Goal: Information Seeking & Learning: Learn about a topic

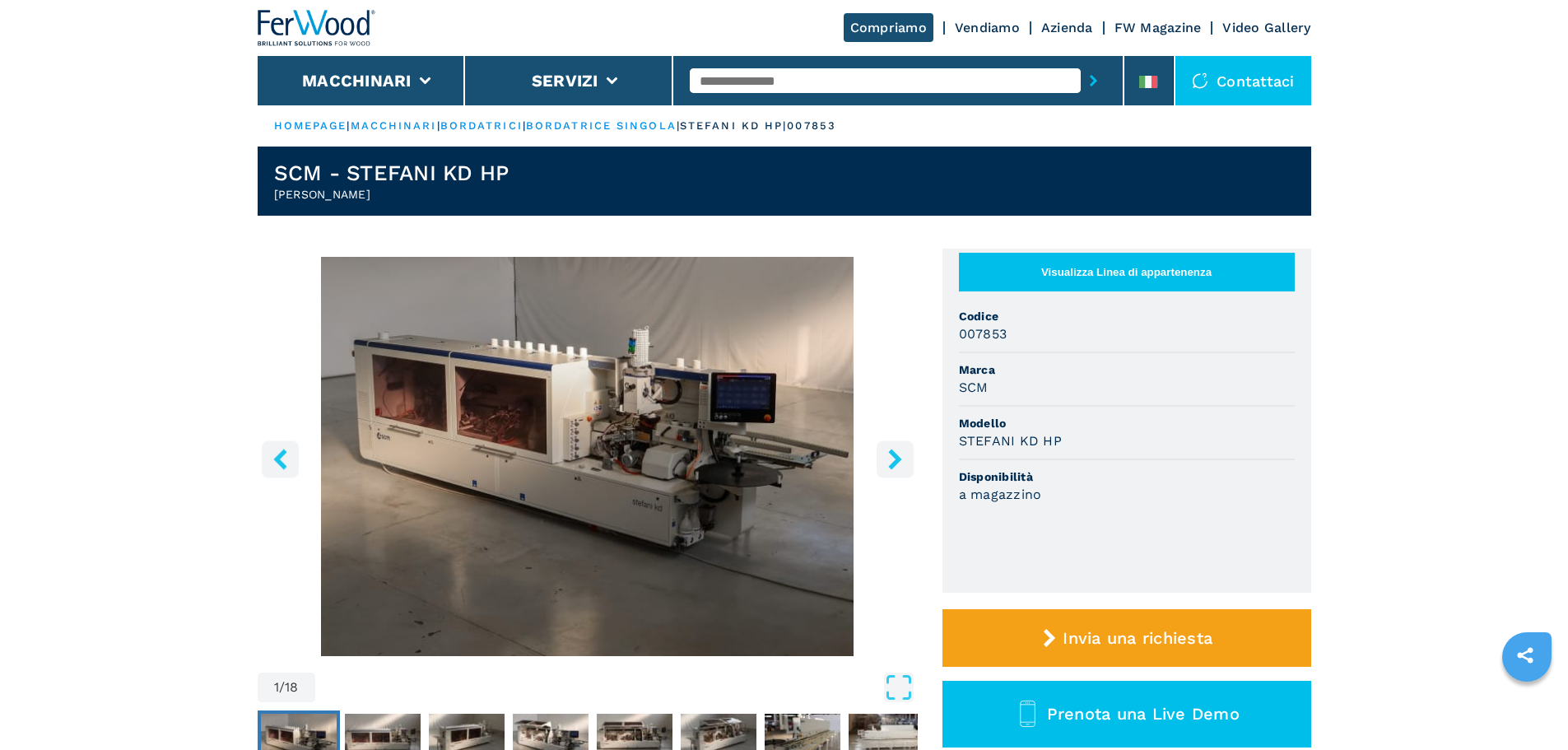
click at [901, 469] on icon "right-button" at bounding box center [895, 458] width 21 height 21
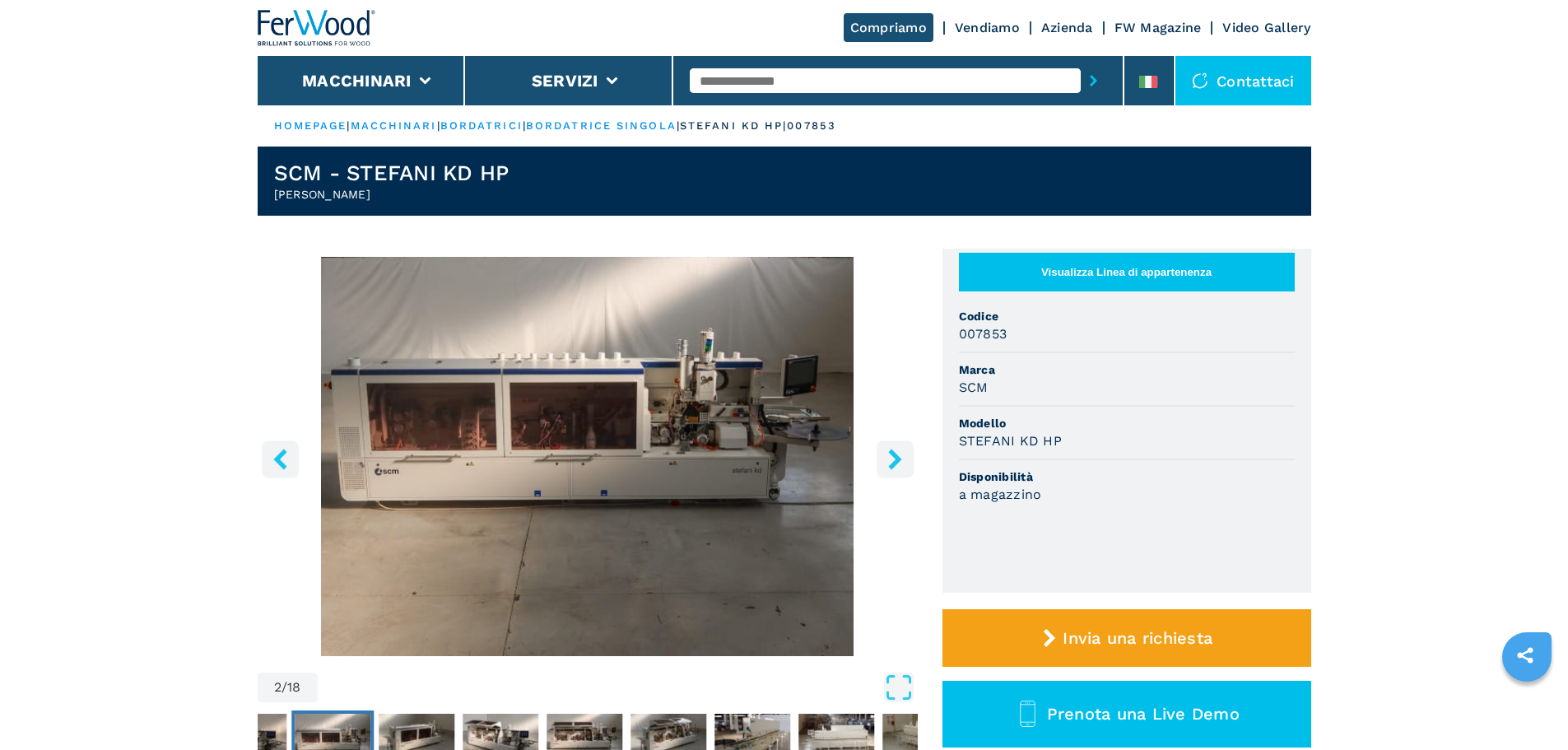
click at [901, 469] on icon "right-button" at bounding box center [895, 458] width 21 height 21
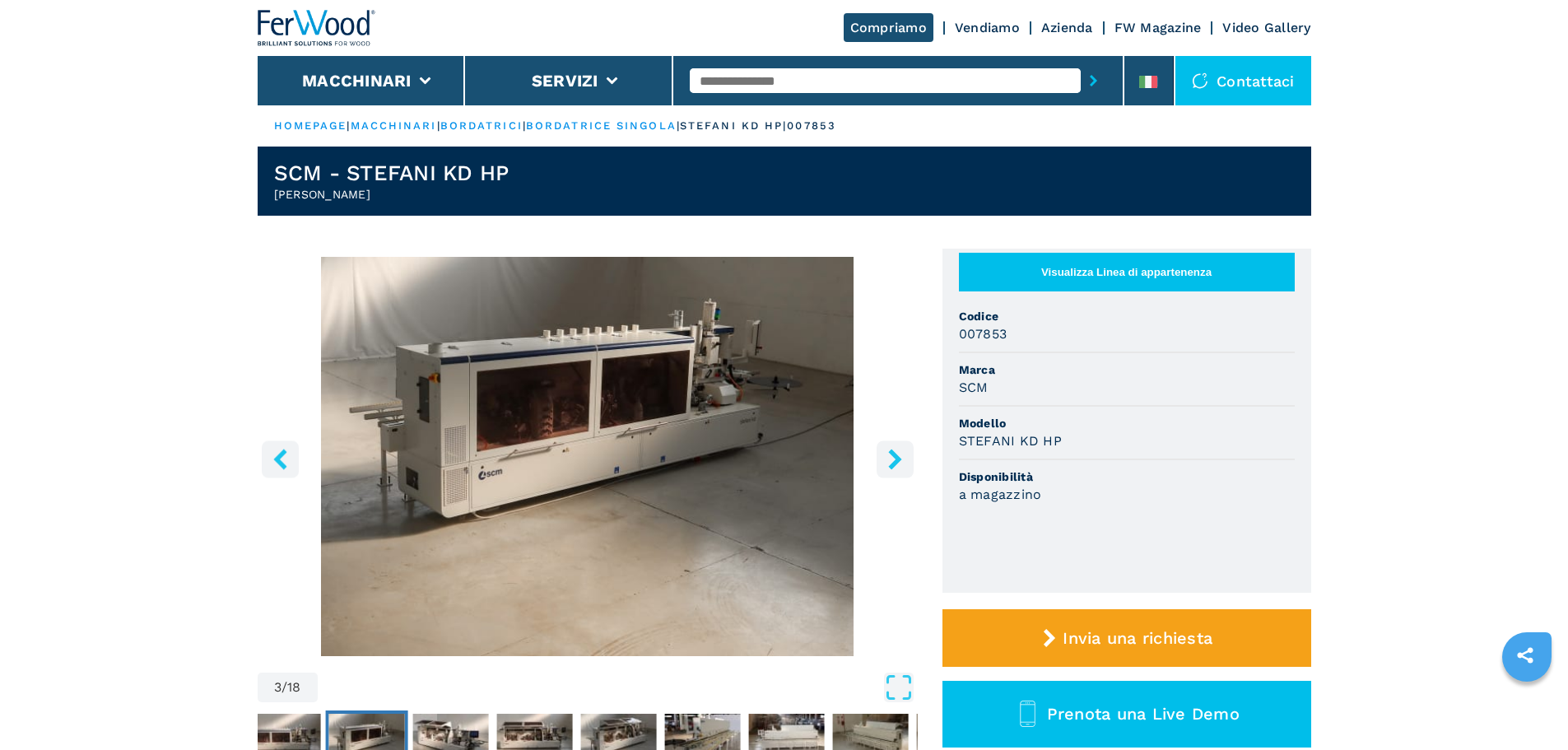
click at [901, 469] on icon "right-button" at bounding box center [895, 458] width 21 height 21
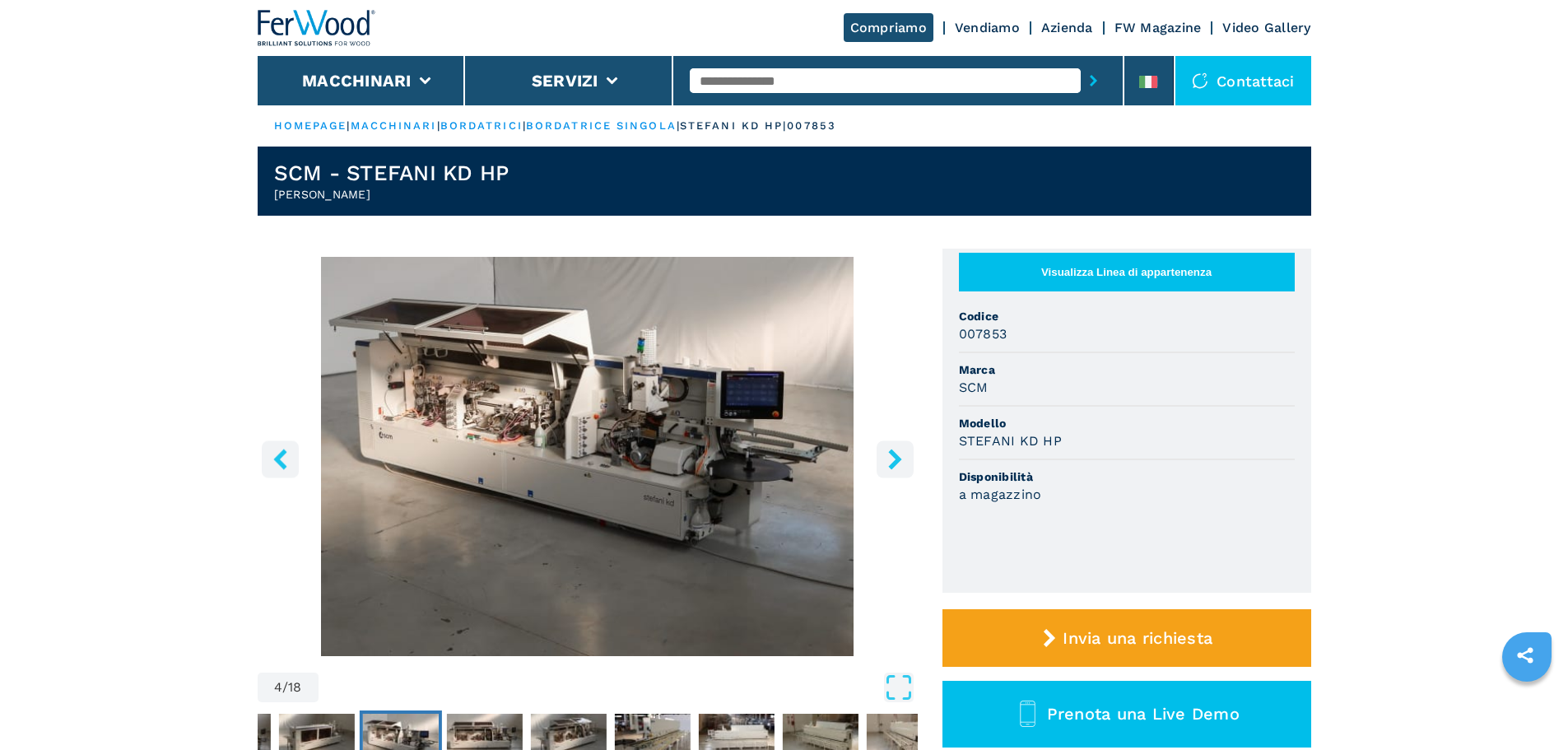
click at [901, 469] on icon "right-button" at bounding box center [895, 458] width 21 height 21
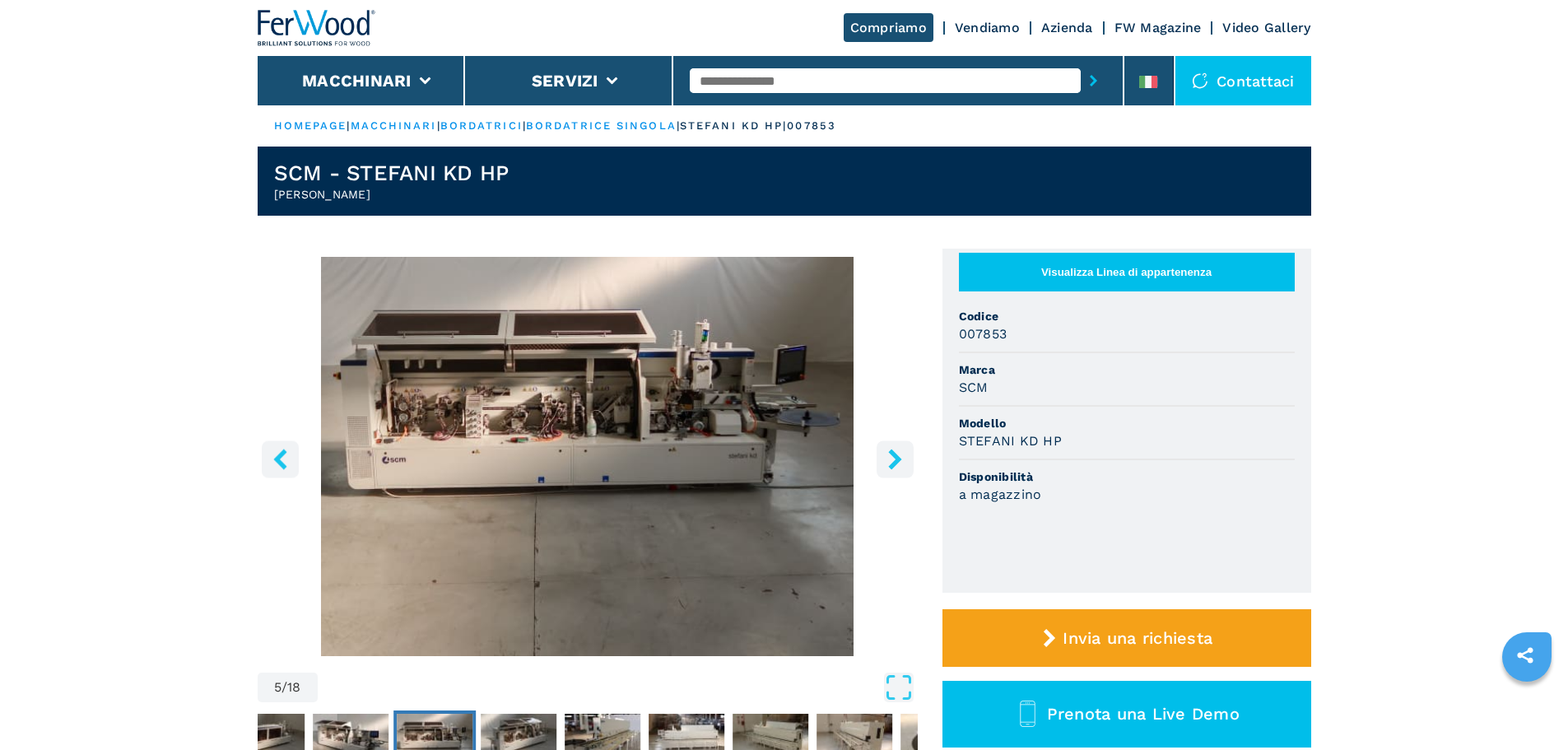
click at [901, 469] on icon "right-button" at bounding box center [895, 458] width 21 height 21
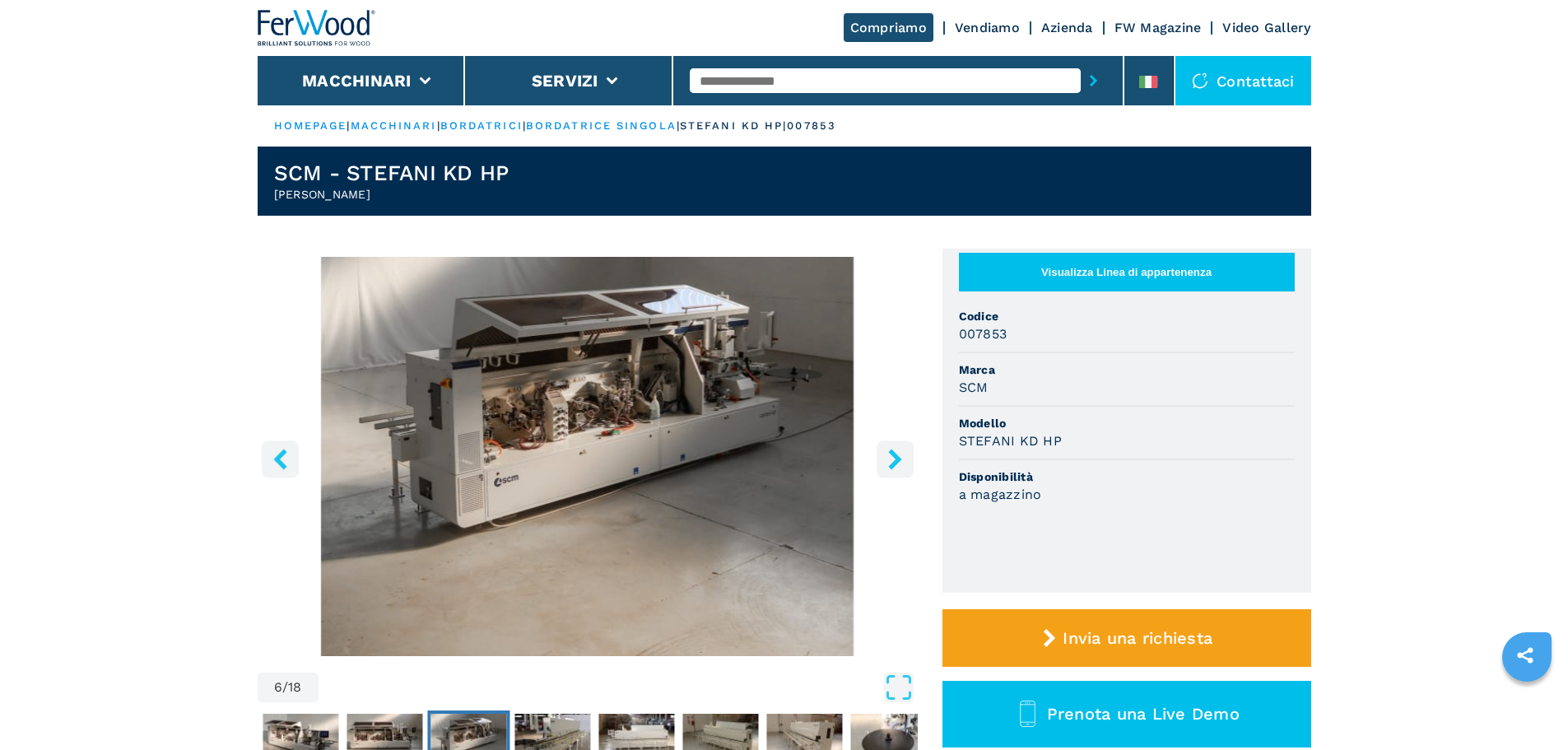
click at [901, 469] on icon "right-button" at bounding box center [895, 458] width 21 height 21
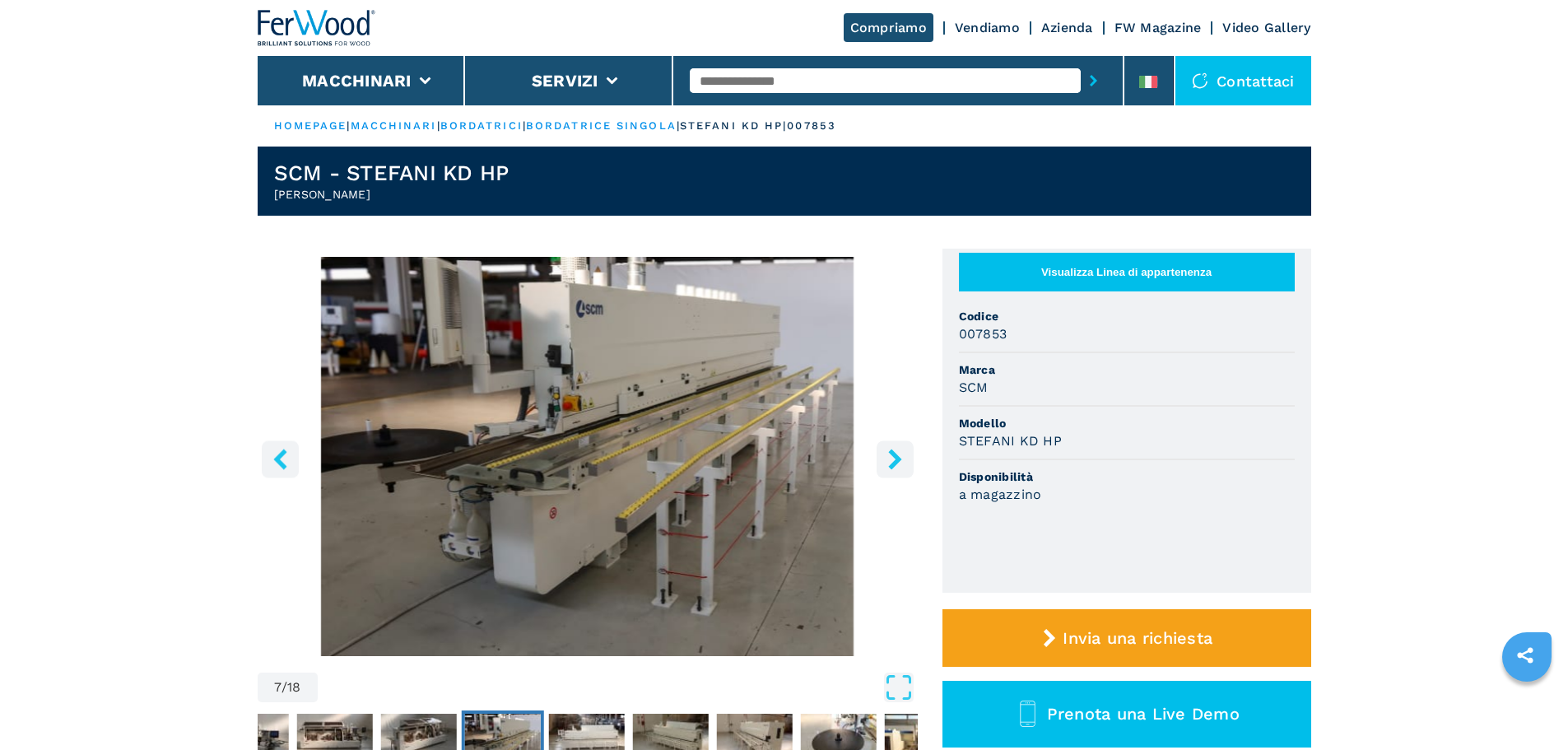
click at [901, 469] on icon "right-button" at bounding box center [895, 458] width 21 height 21
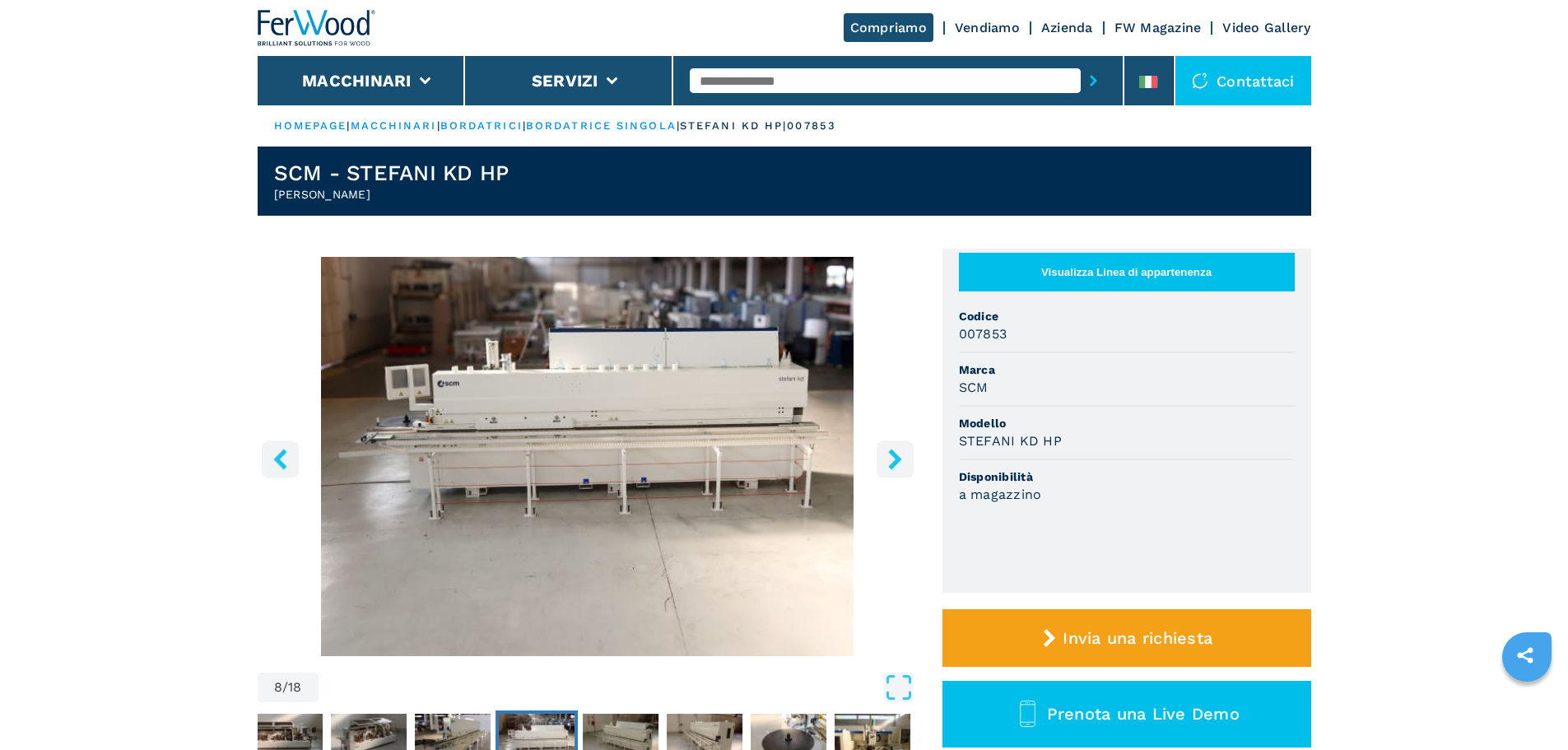
click at [901, 469] on icon "right-button" at bounding box center [895, 458] width 21 height 21
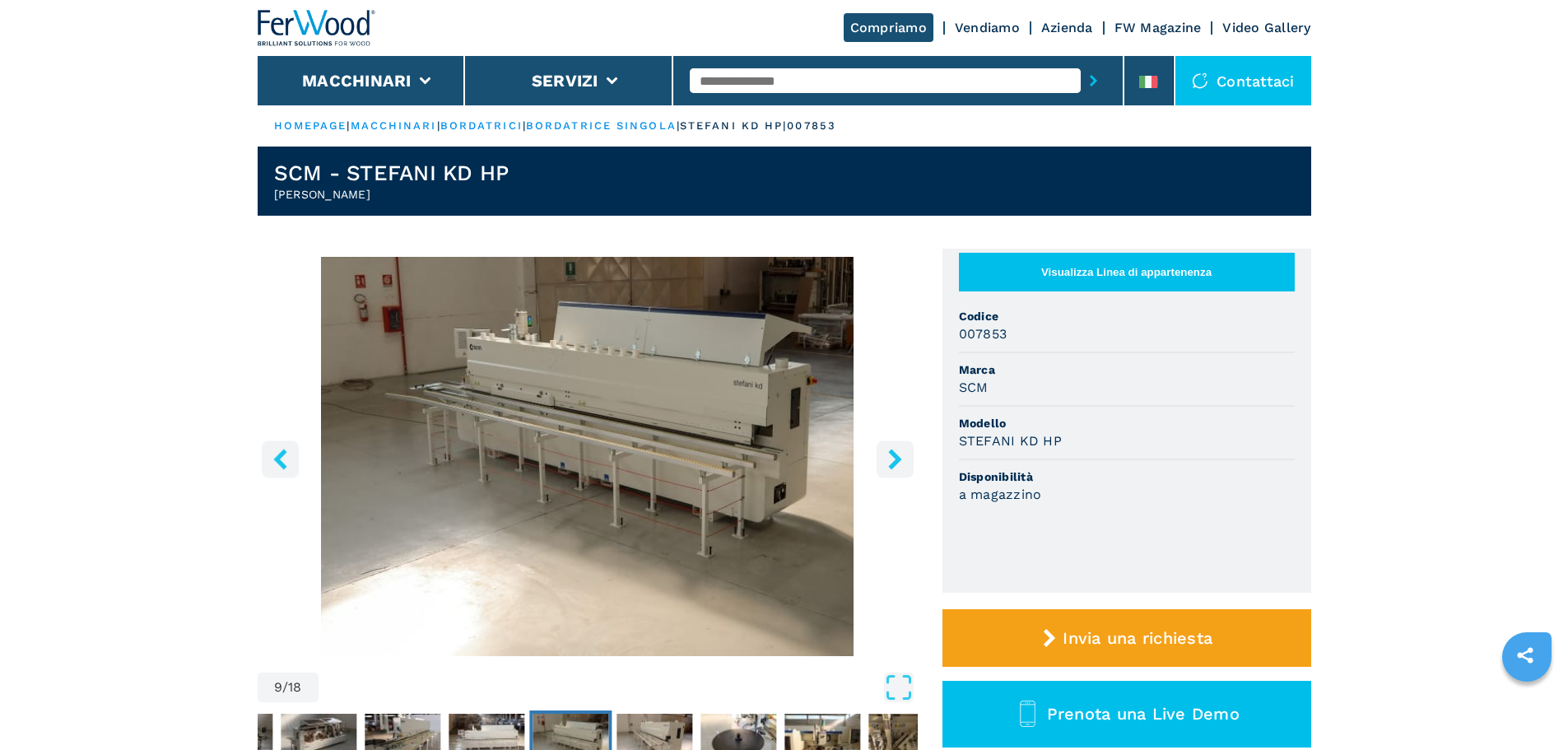
click at [901, 469] on icon "right-button" at bounding box center [895, 458] width 21 height 21
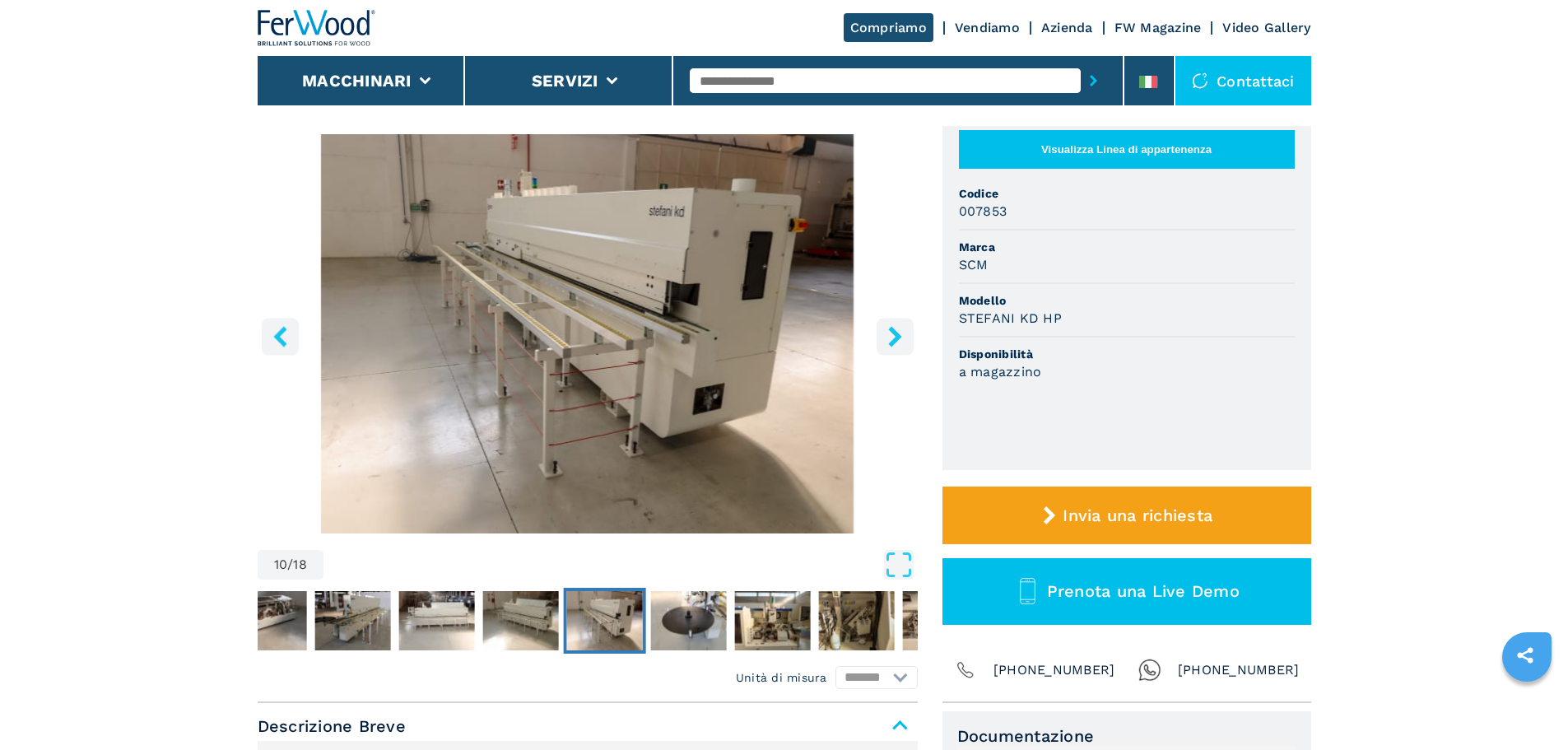
scroll to position [83, 0]
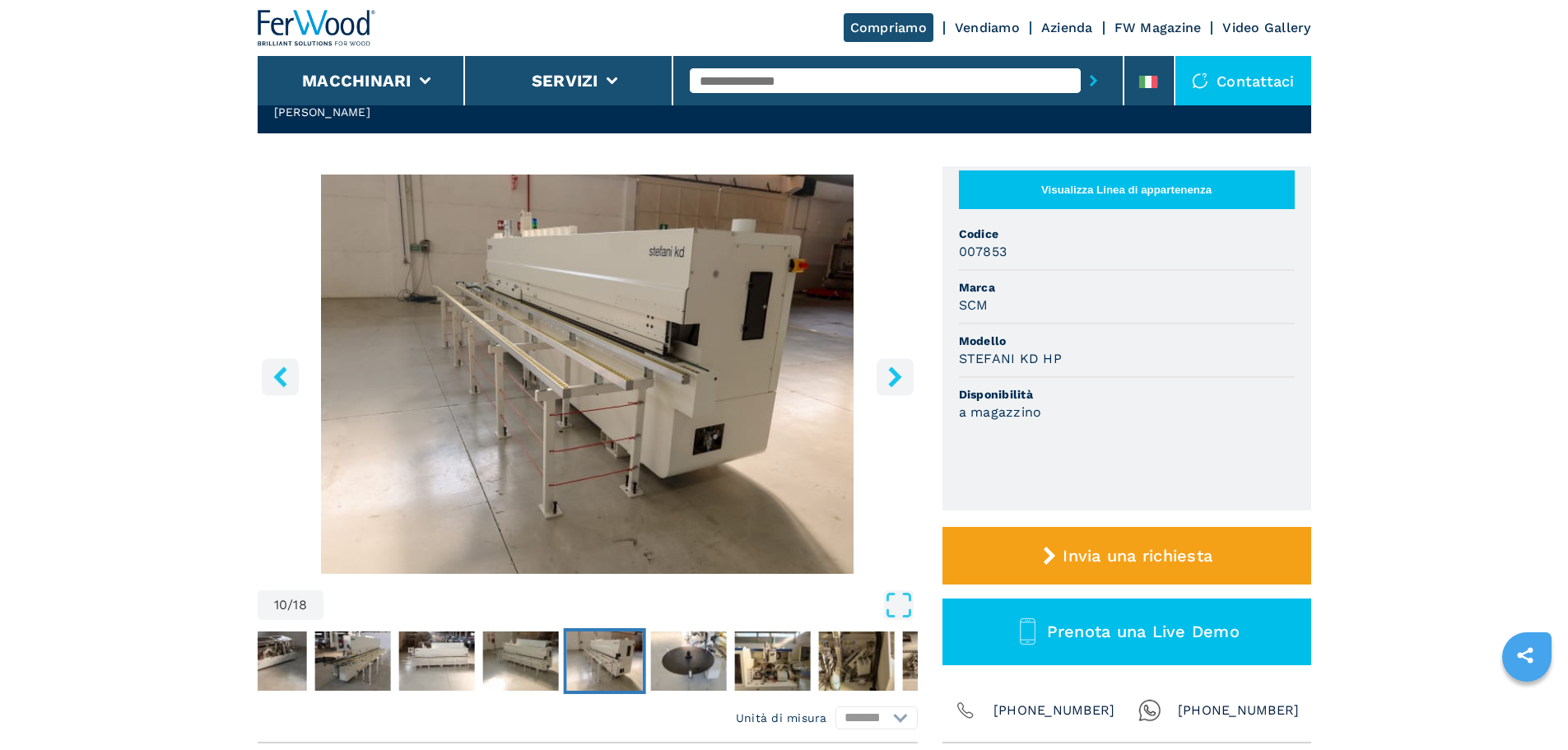
click at [898, 373] on icon "right-button" at bounding box center [895, 376] width 21 height 21
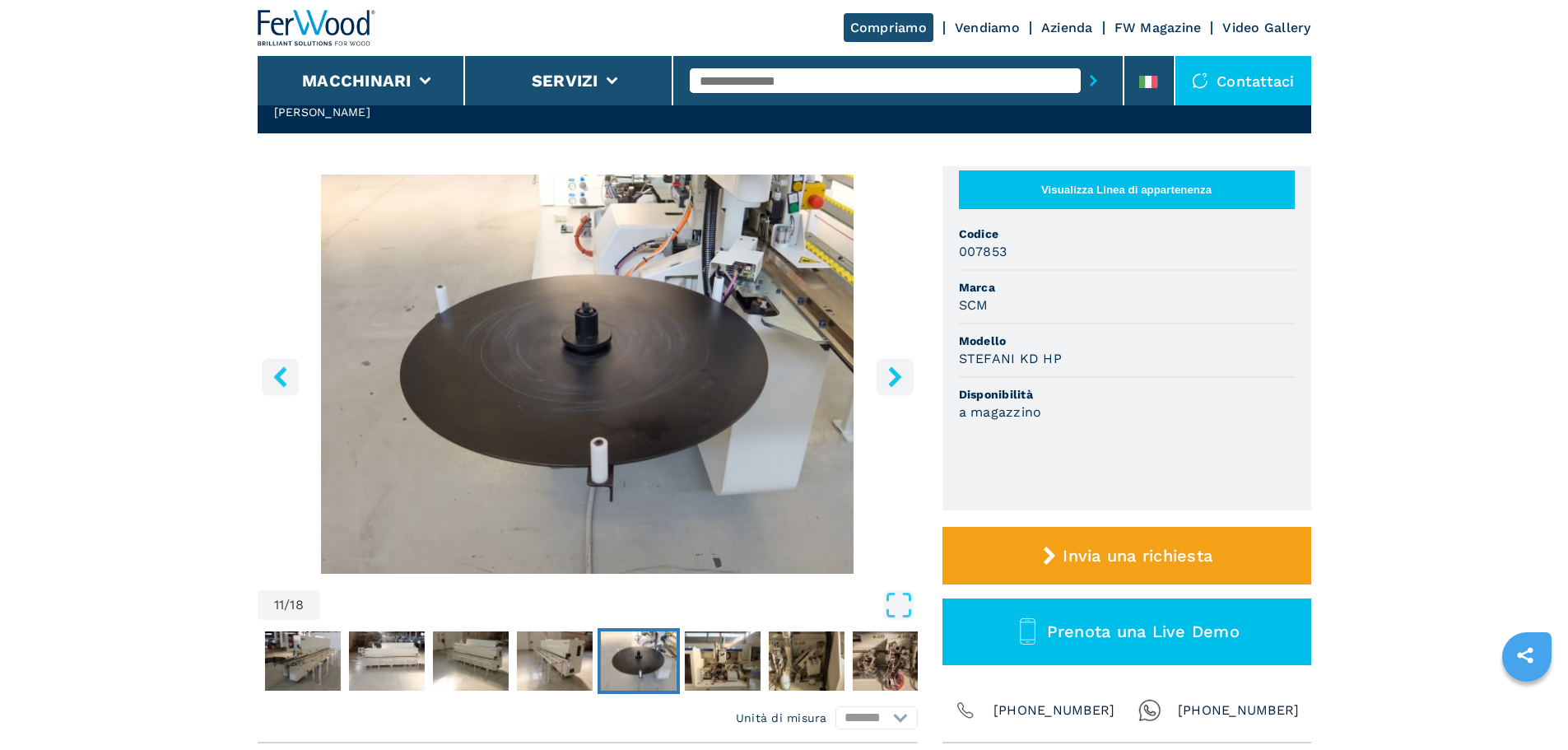
click at [898, 373] on icon "right-button" at bounding box center [895, 376] width 21 height 21
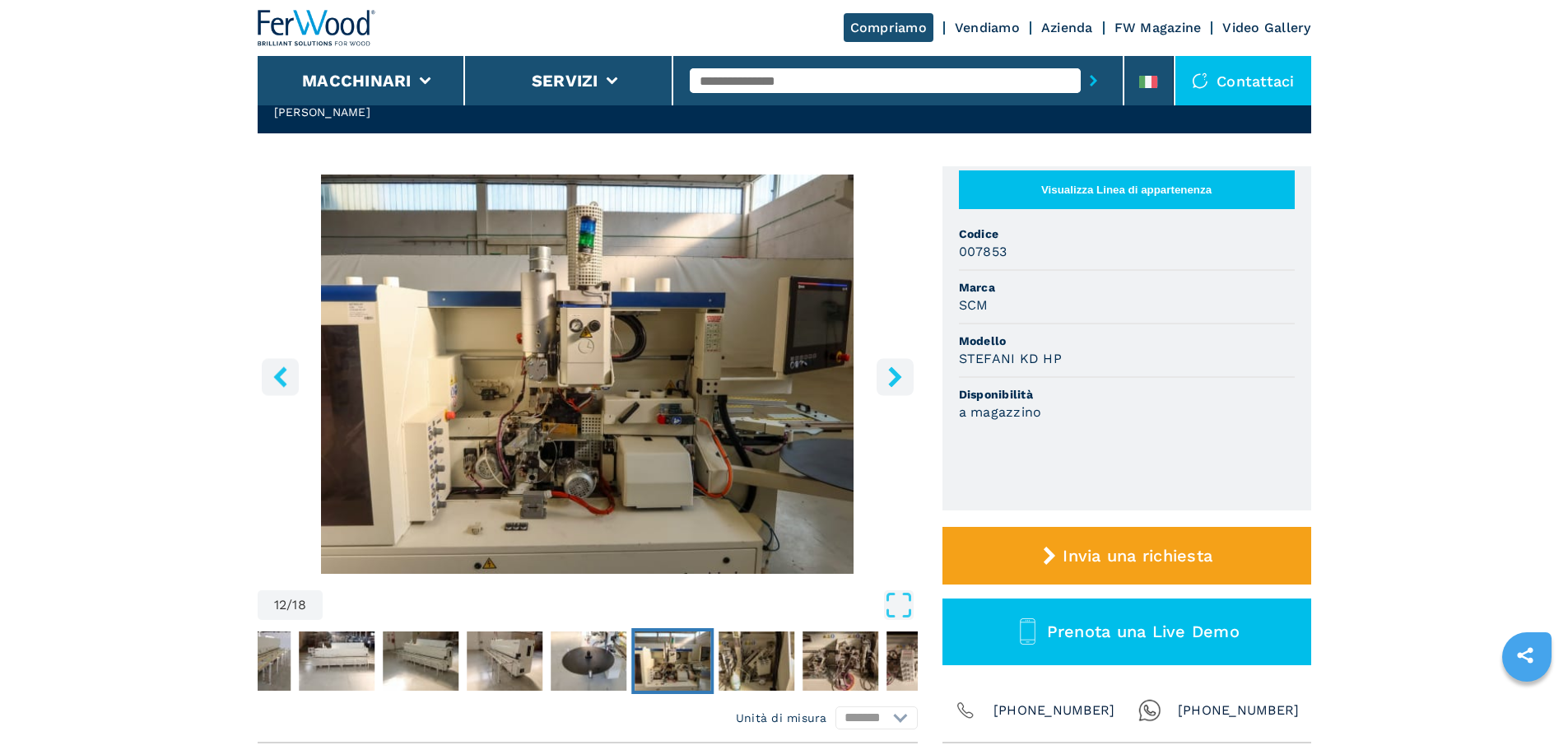
click at [898, 373] on icon "right-button" at bounding box center [895, 376] width 21 height 21
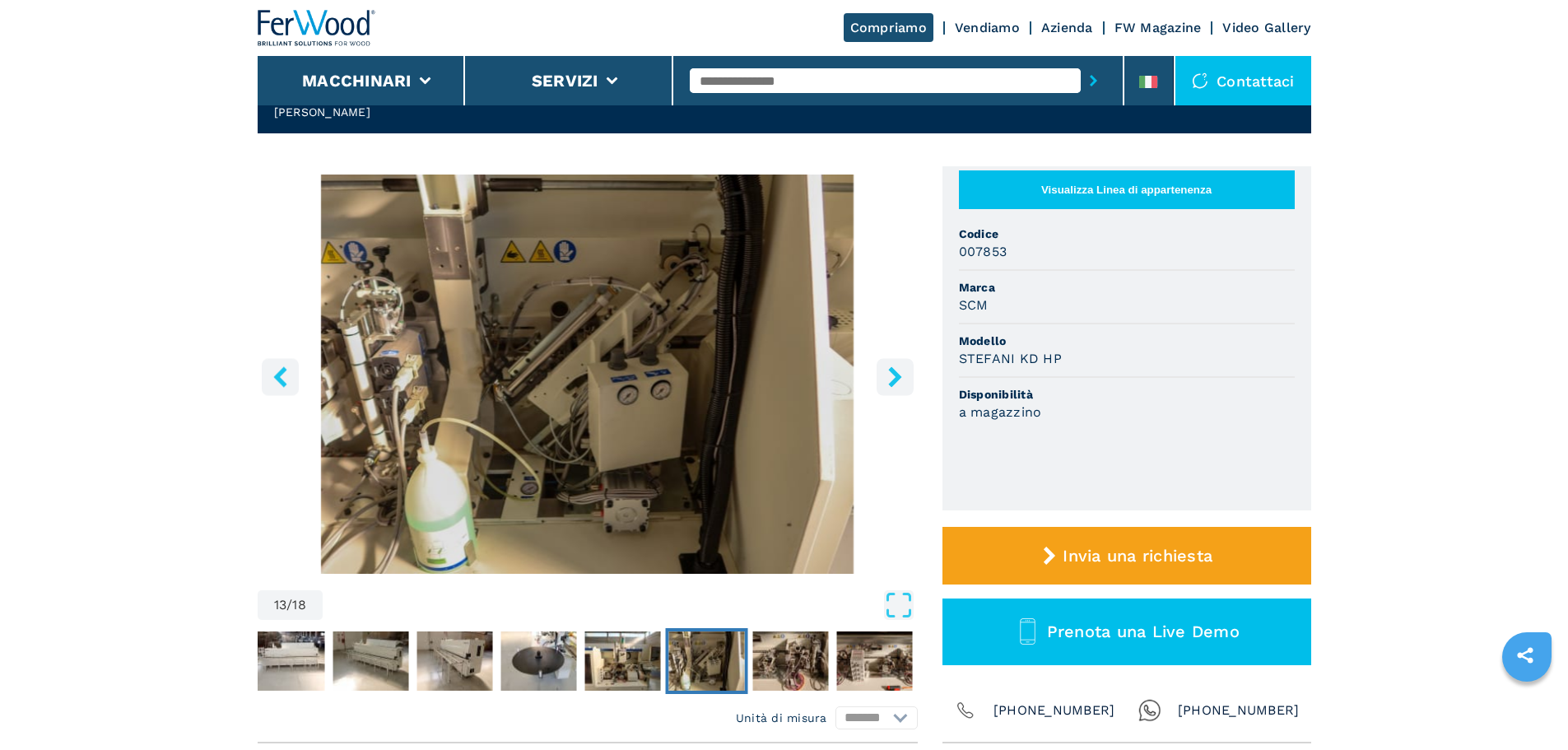
click at [898, 373] on icon "right-button" at bounding box center [895, 376] width 21 height 21
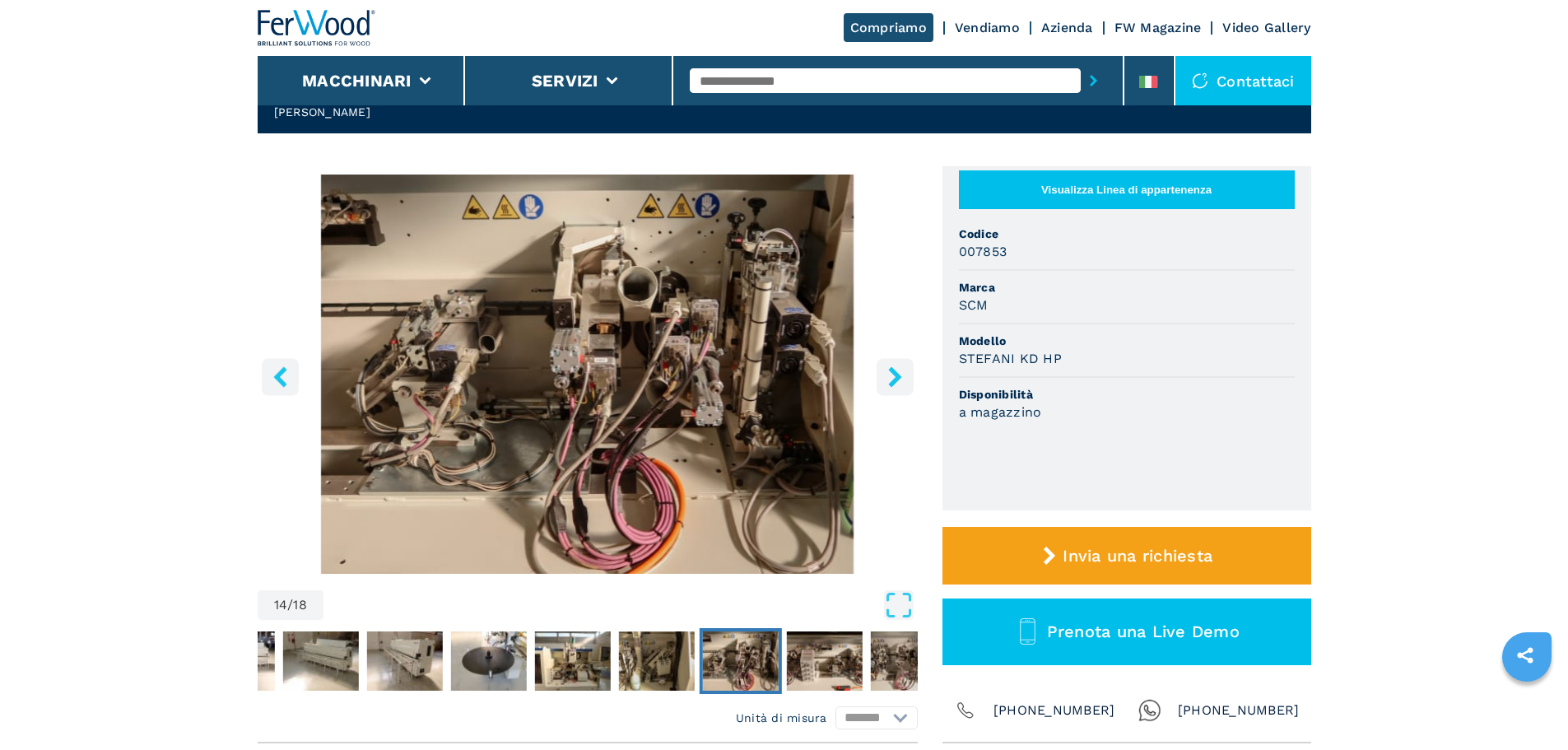
click at [898, 373] on icon "right-button" at bounding box center [895, 376] width 21 height 21
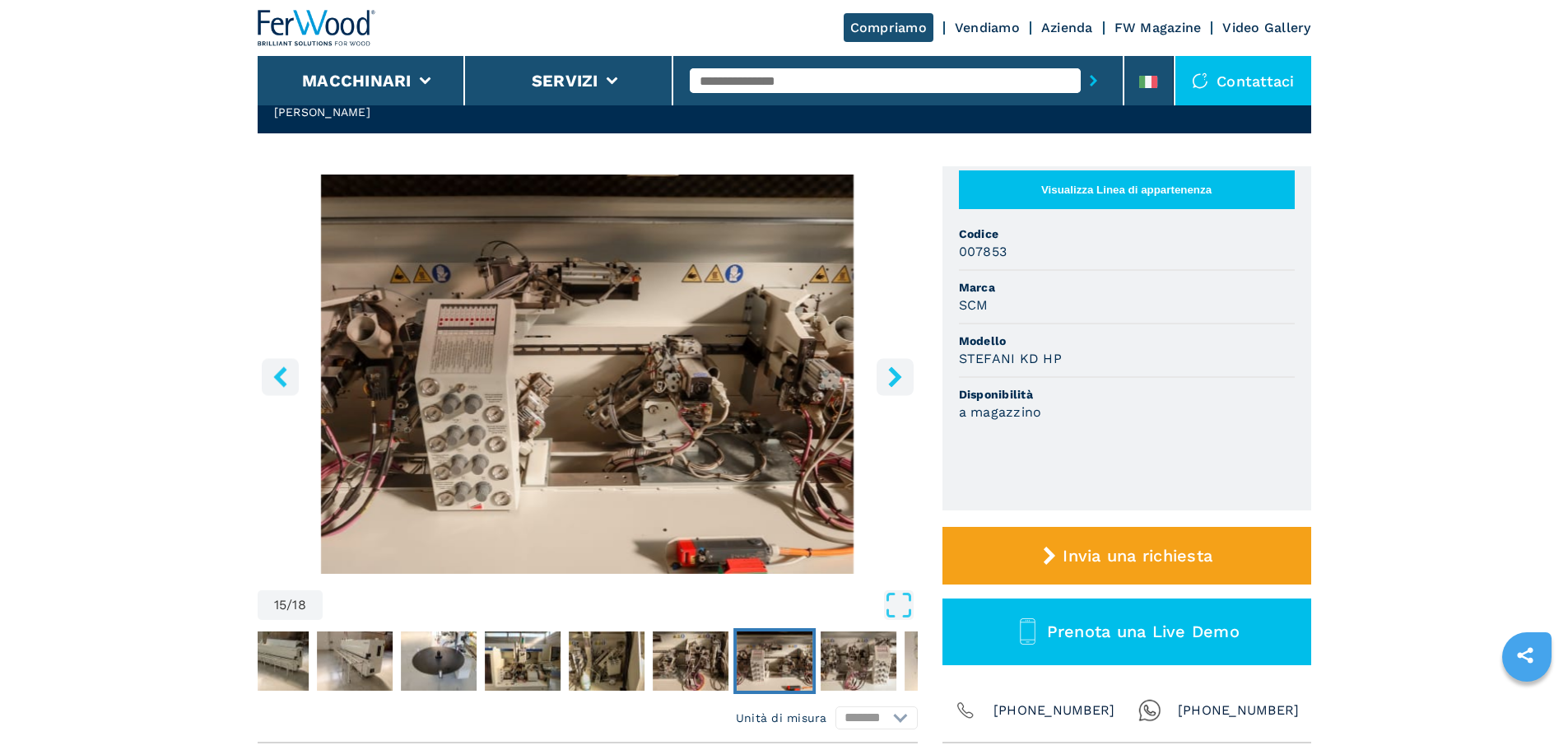
click at [898, 373] on icon "right-button" at bounding box center [895, 376] width 21 height 21
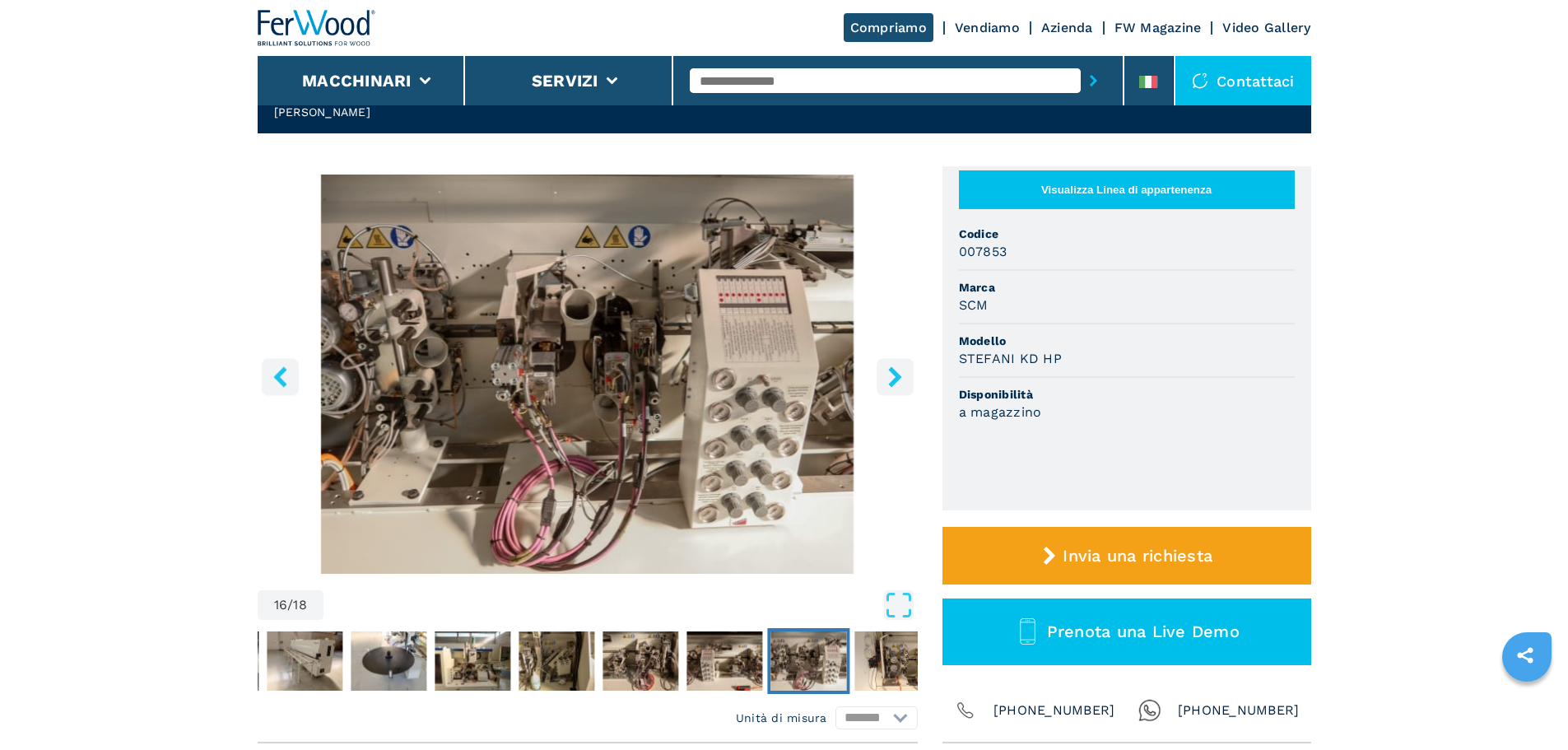
click at [898, 373] on icon "right-button" at bounding box center [895, 376] width 21 height 21
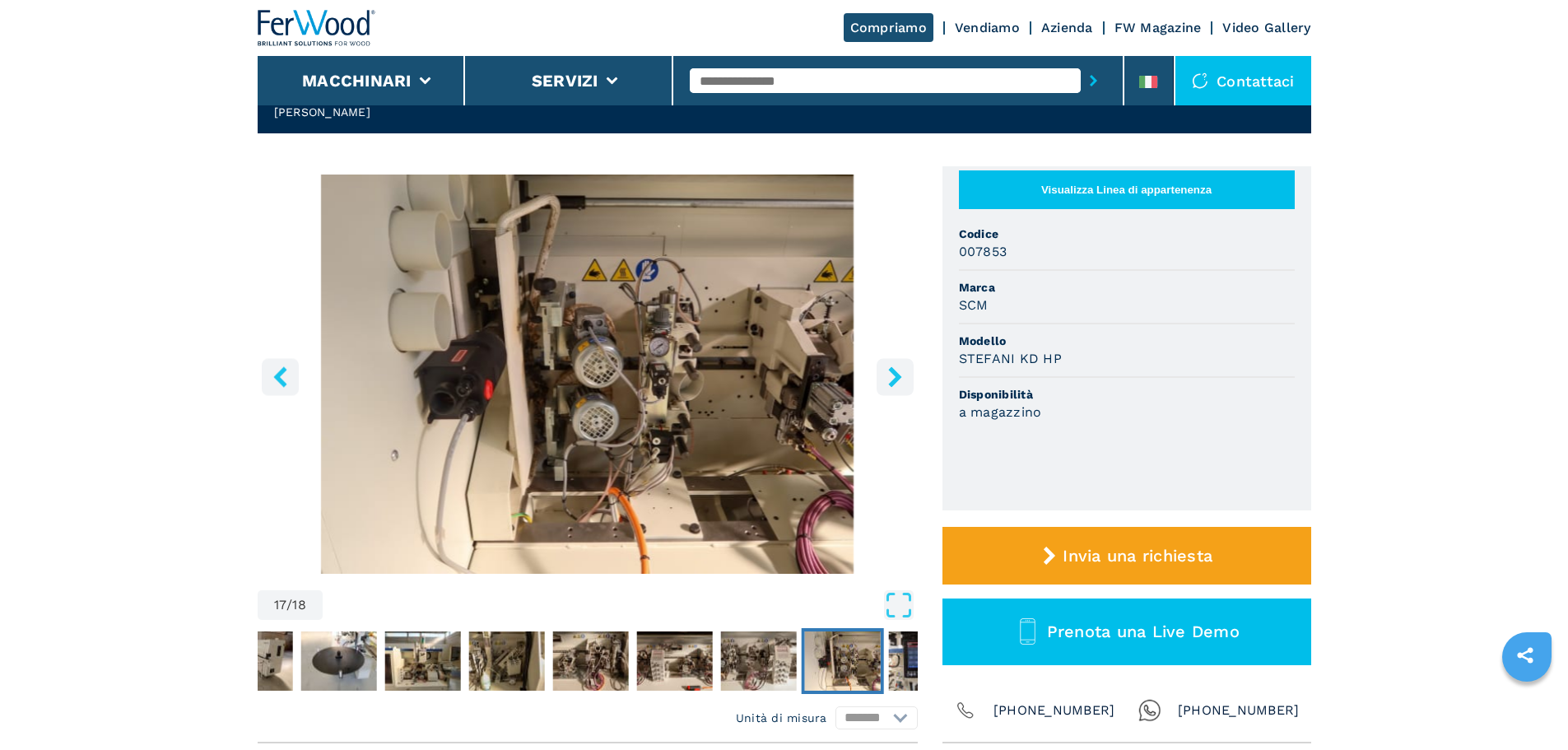
click at [898, 373] on icon "right-button" at bounding box center [895, 376] width 21 height 21
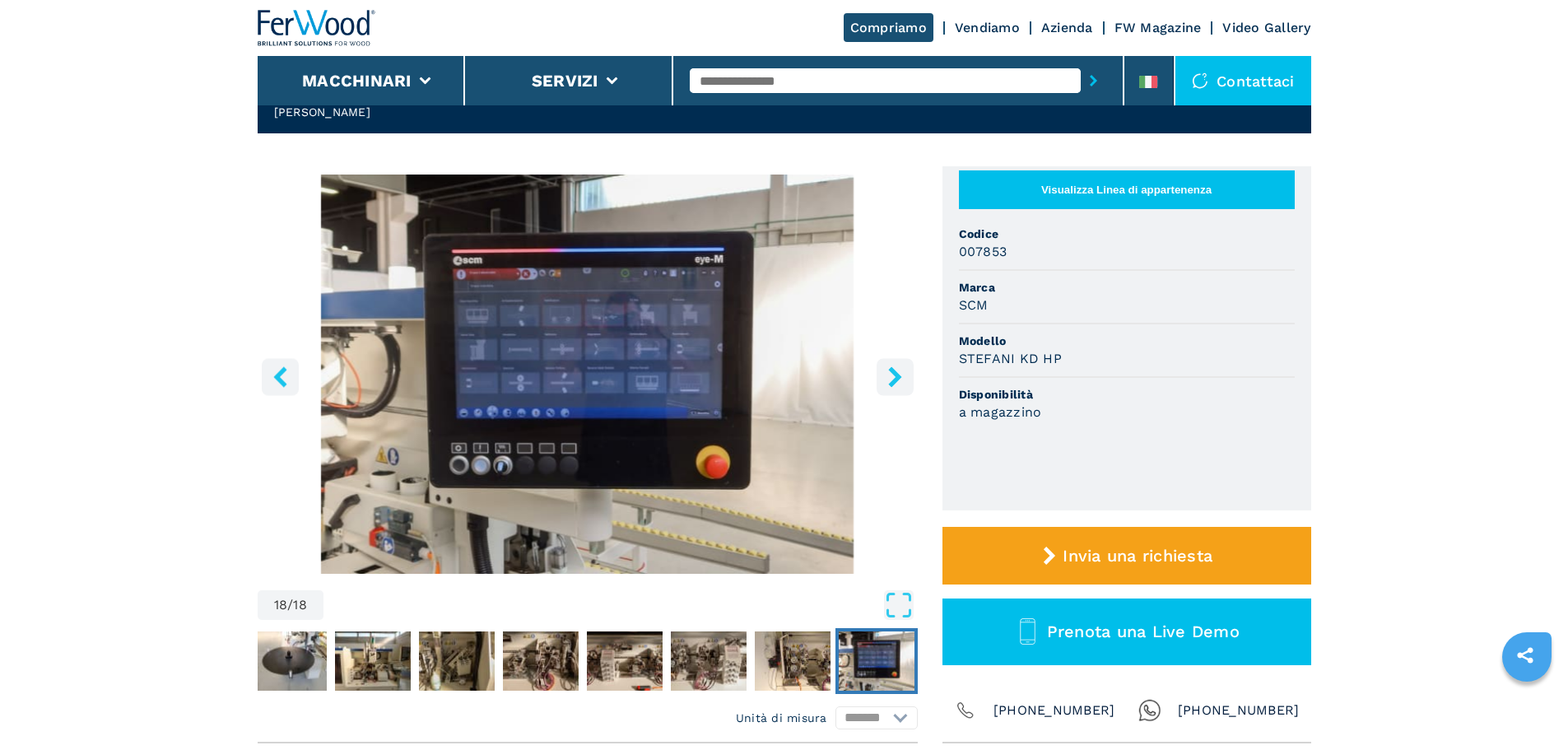
click at [898, 373] on icon "right-button" at bounding box center [895, 376] width 21 height 21
